Goal: Task Accomplishment & Management: Use online tool/utility

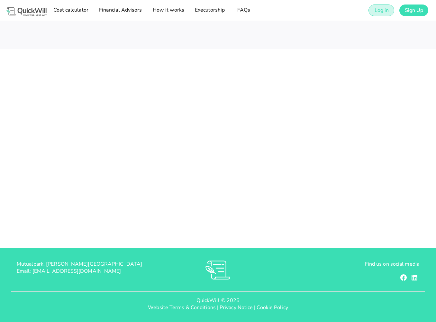
click at [384, 11] on span "Log in" at bounding box center [381, 10] width 14 height 7
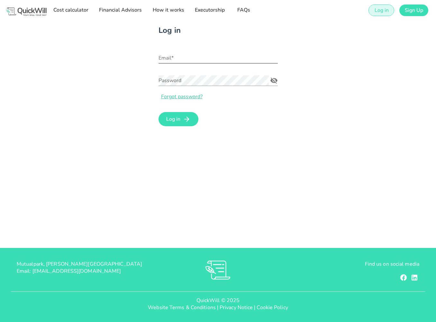
click at [207, 60] on input "Email*" at bounding box center [218, 58] width 119 height 10
type input "[PERSON_NAME][EMAIL_ADDRESS][DOMAIN_NAME]"
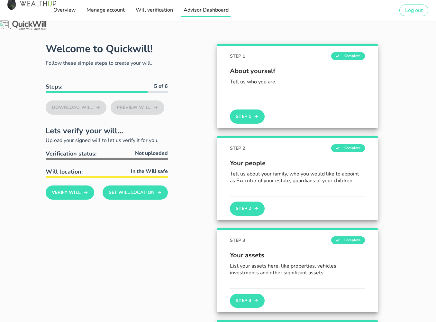
click at [192, 8] on span "Advisor Dashboard" at bounding box center [205, 9] width 45 height 7
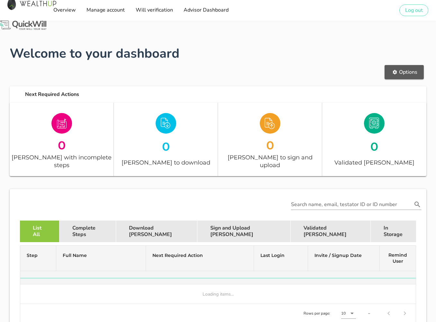
click at [411, 78] on button "Options" at bounding box center [404, 72] width 39 height 14
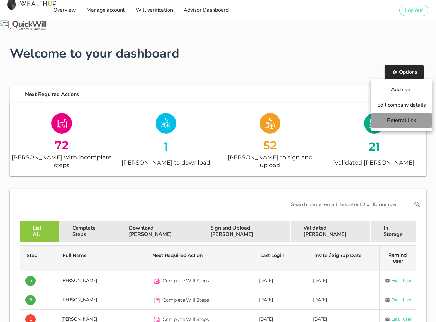
click at [396, 120] on span "Referral link" at bounding box center [401, 120] width 49 height 7
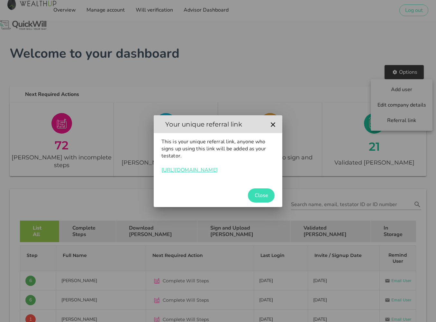
drag, startPoint x: 254, startPoint y: 170, endPoint x: 162, endPoint y: 173, distance: 91.7
click at [162, 173] on p "This is your unique referral link, anyone who signs up using this link will be …" at bounding box center [217, 155] width 113 height 35
copy link "[URL][DOMAIN_NAME]"
click at [261, 194] on span "Close" at bounding box center [261, 195] width 14 height 7
